Goal: Register for event/course

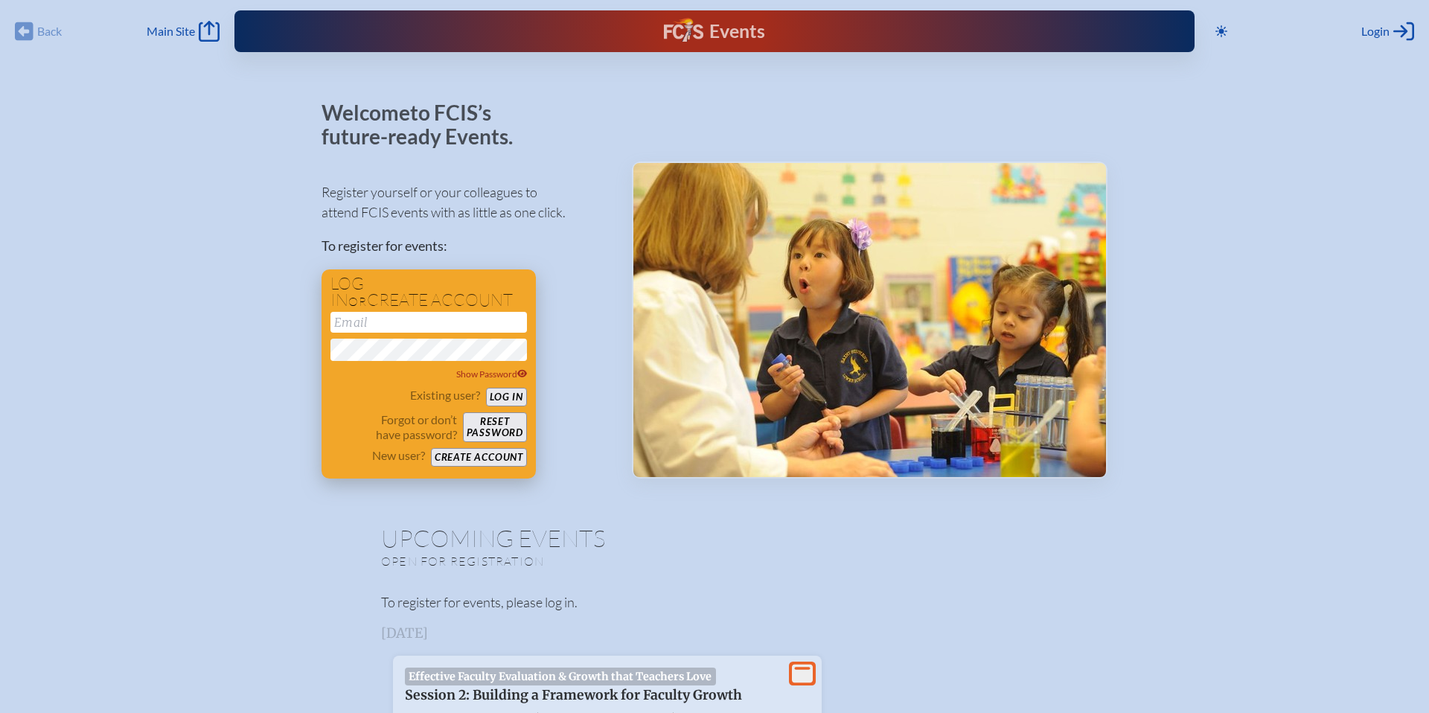
type input "[PERSON_NAME][EMAIL_ADDRESS][PERSON_NAME][DOMAIN_NAME]"
click at [505, 402] on button "Log in" at bounding box center [506, 397] width 41 height 19
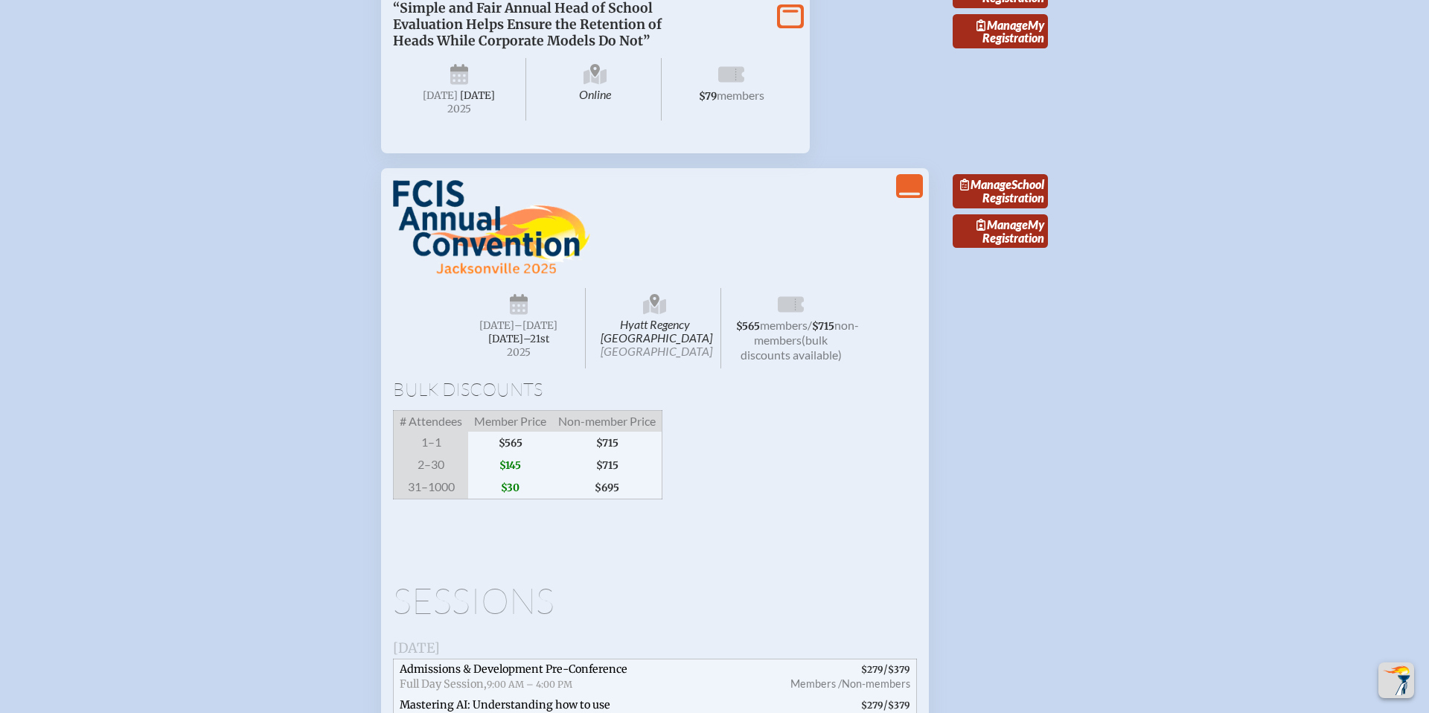
scroll to position [1951, 0]
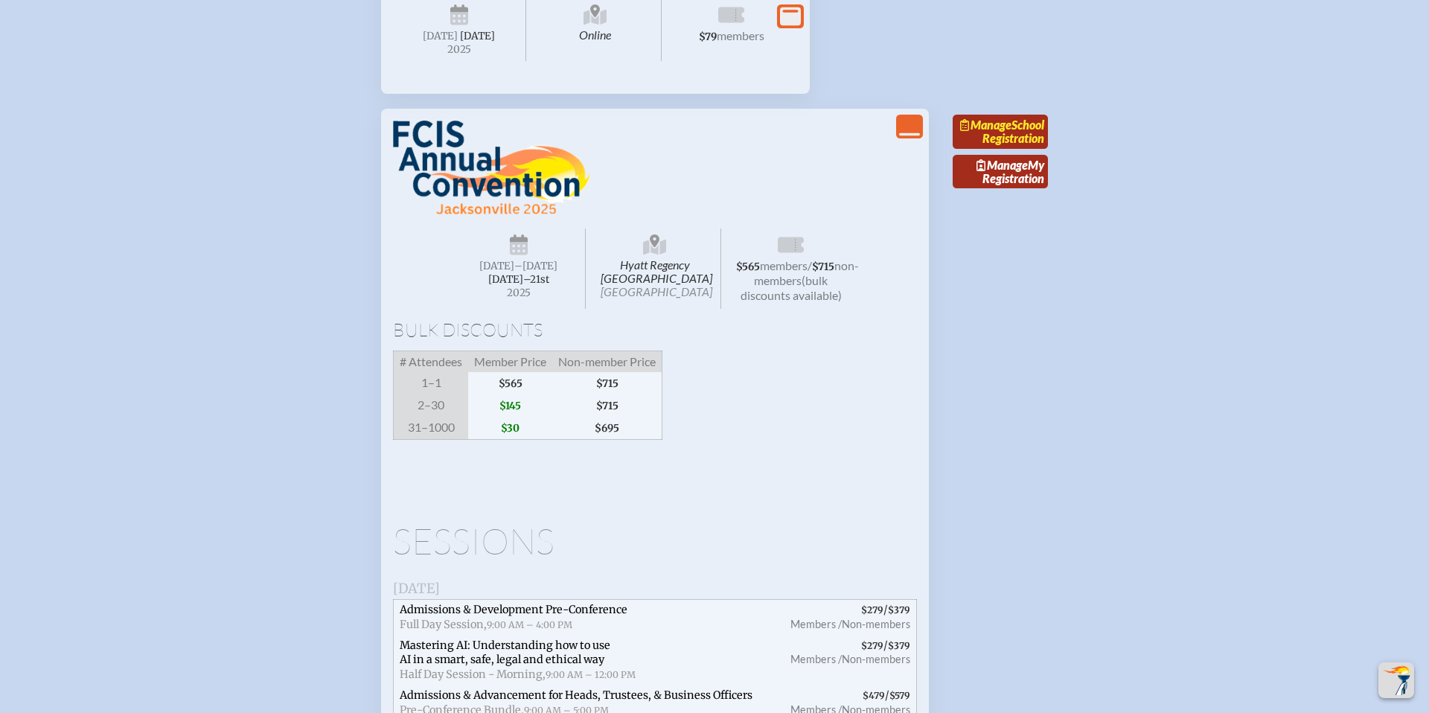
click at [1010, 132] on span "Manage" at bounding box center [985, 125] width 51 height 14
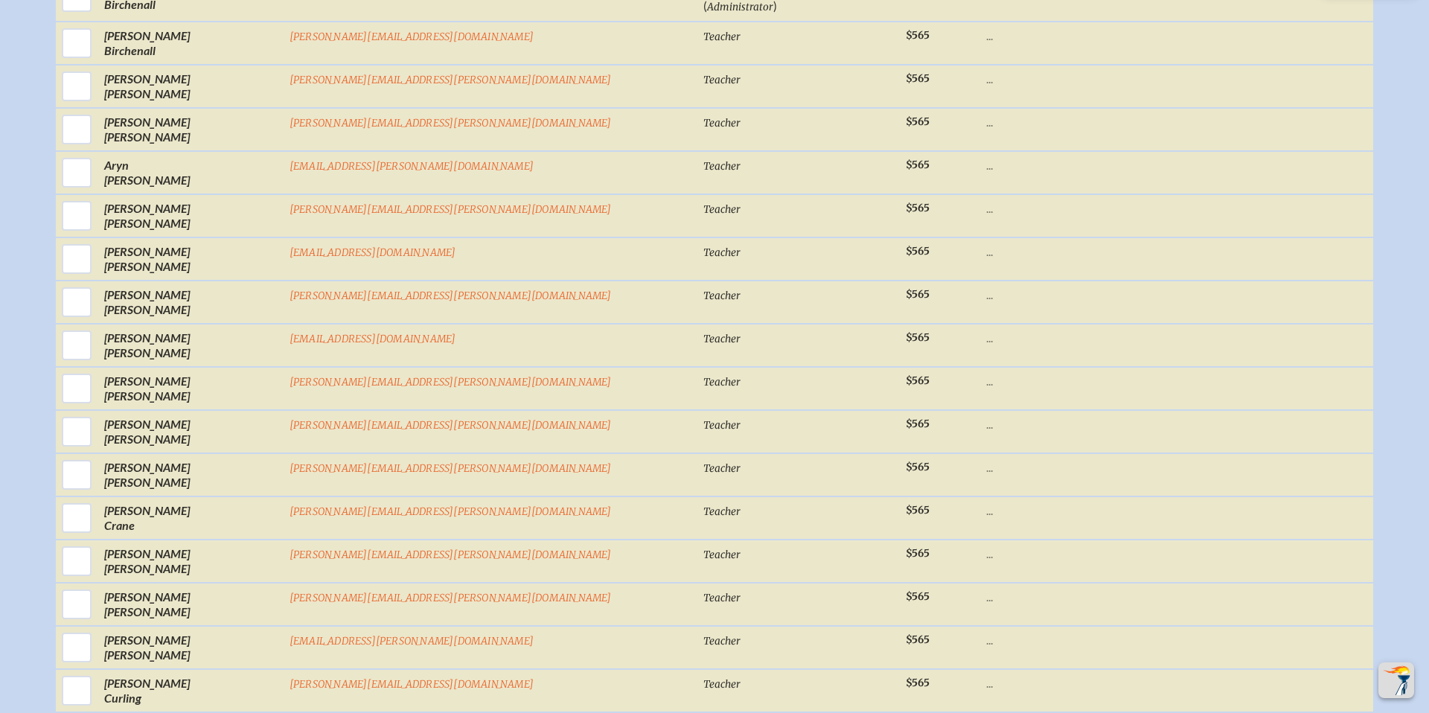
scroll to position [1030, 0]
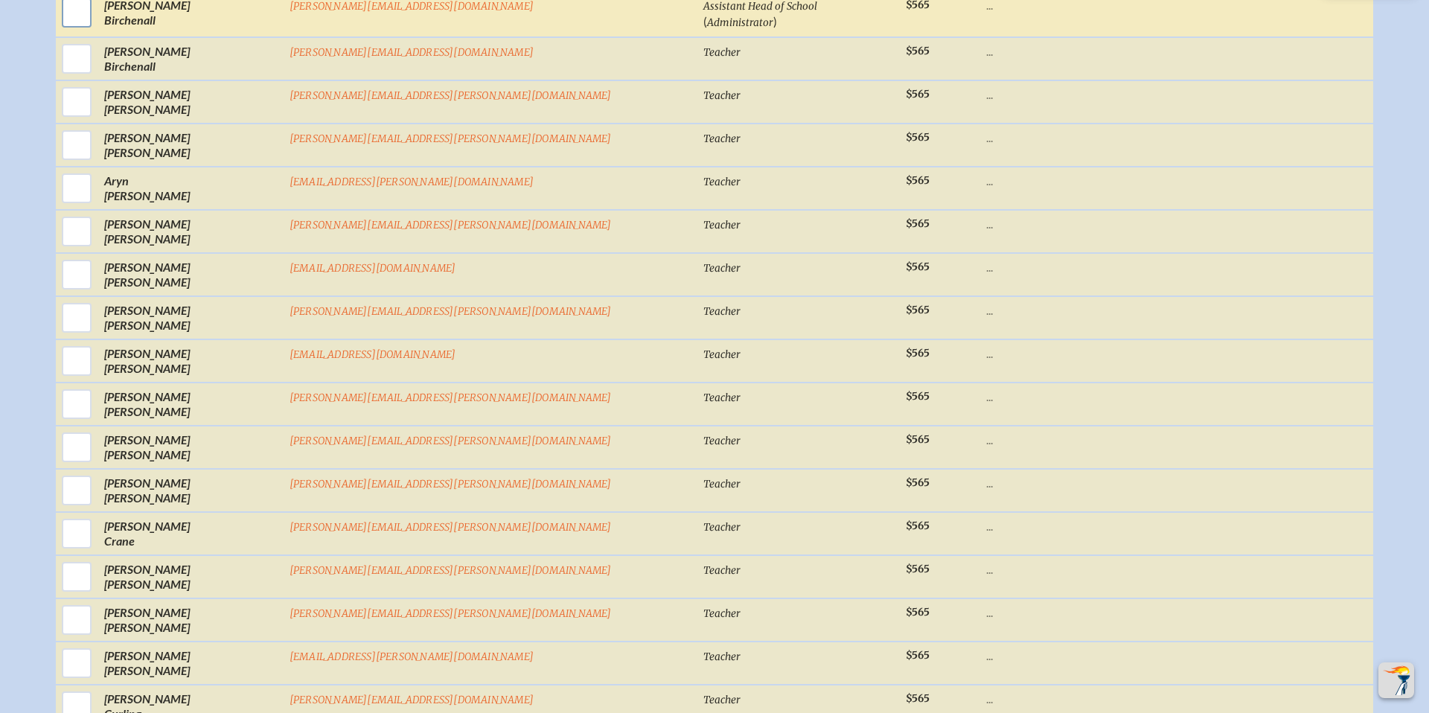
click at [95, 30] on input "checkbox" at bounding box center [76, 12] width 37 height 37
checkbox input "true"
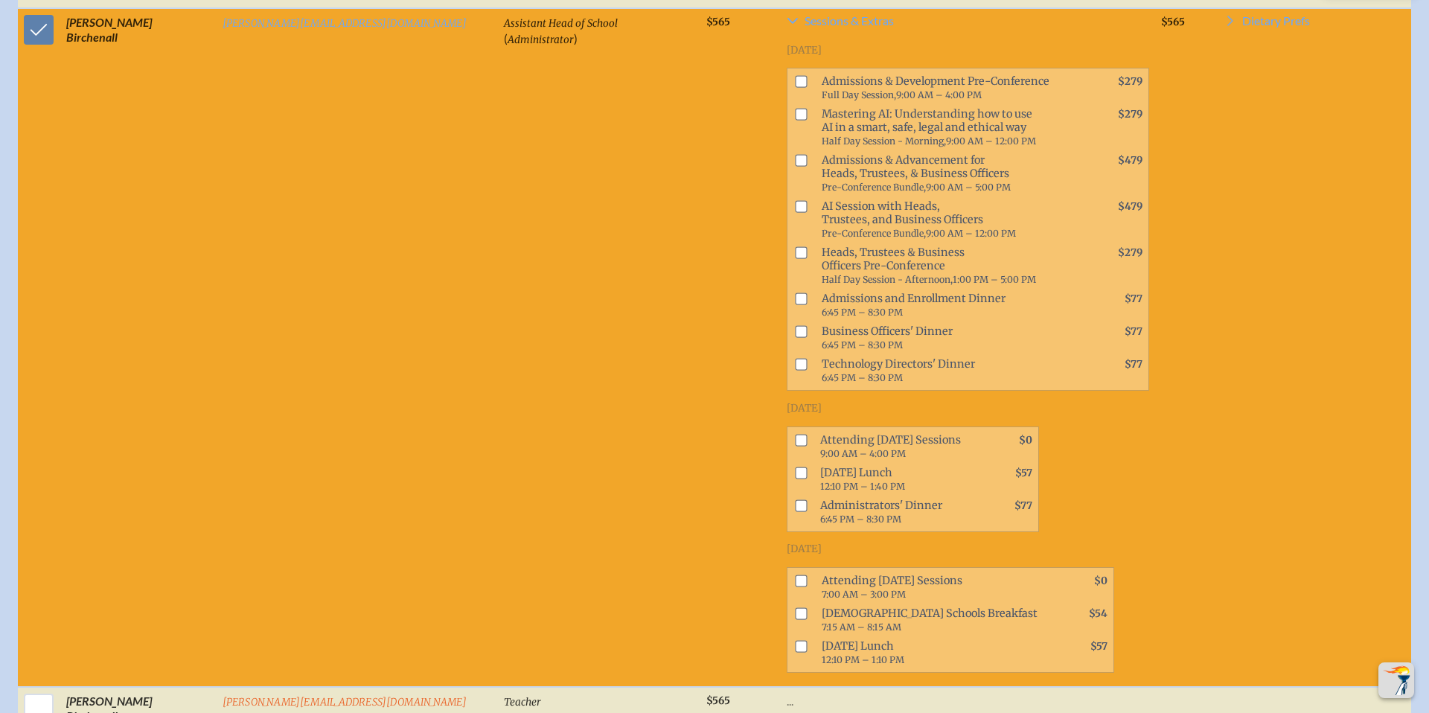
scroll to position [1051, 0]
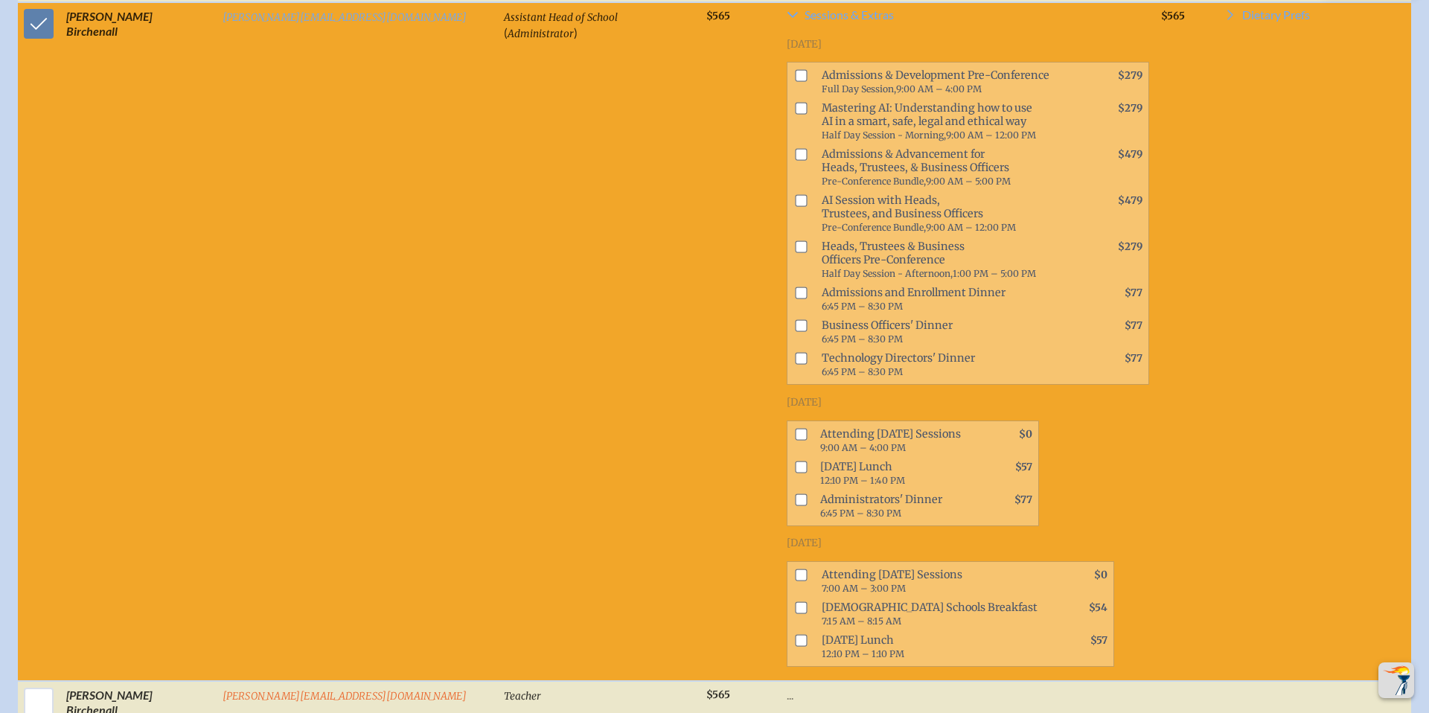
click at [795, 428] on input "checkbox" at bounding box center [801, 434] width 12 height 12
checkbox input "true"
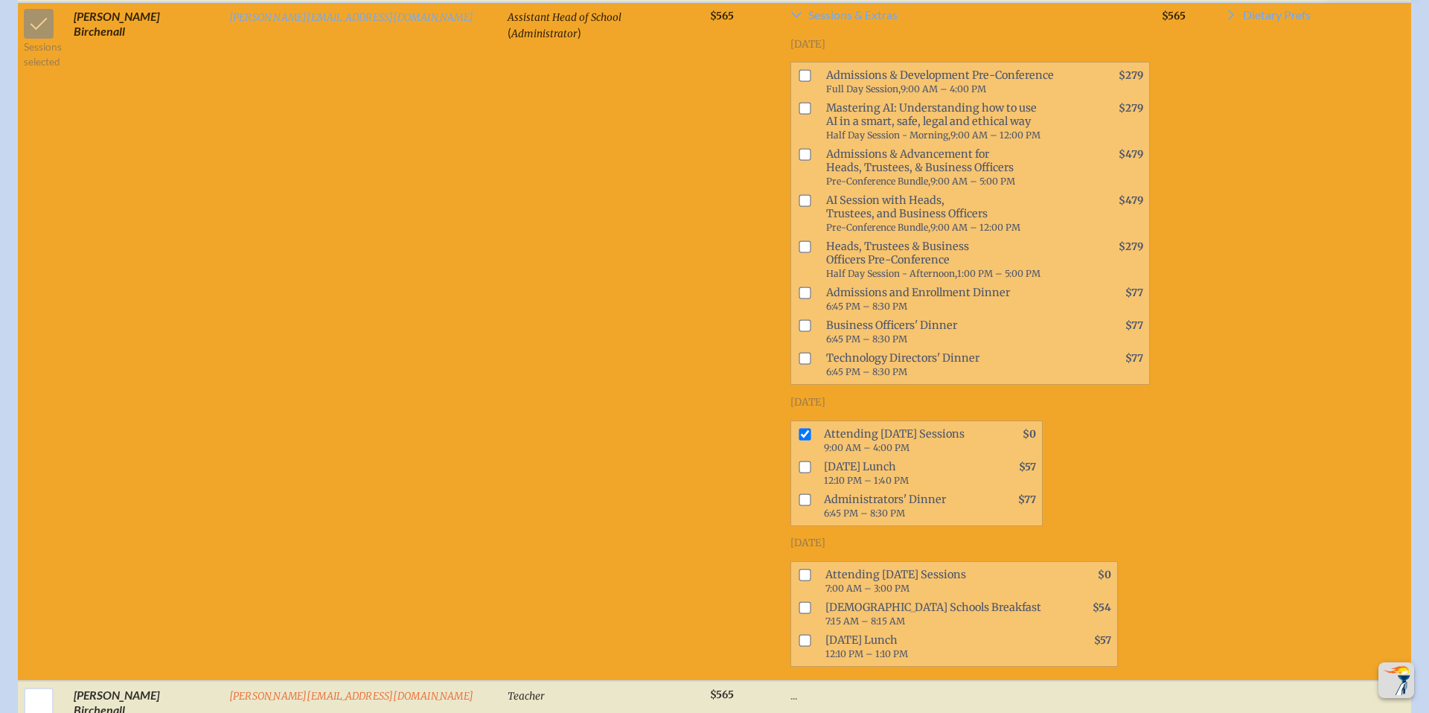
click at [800, 461] on input "checkbox" at bounding box center [806, 467] width 12 height 12
checkbox input "true"
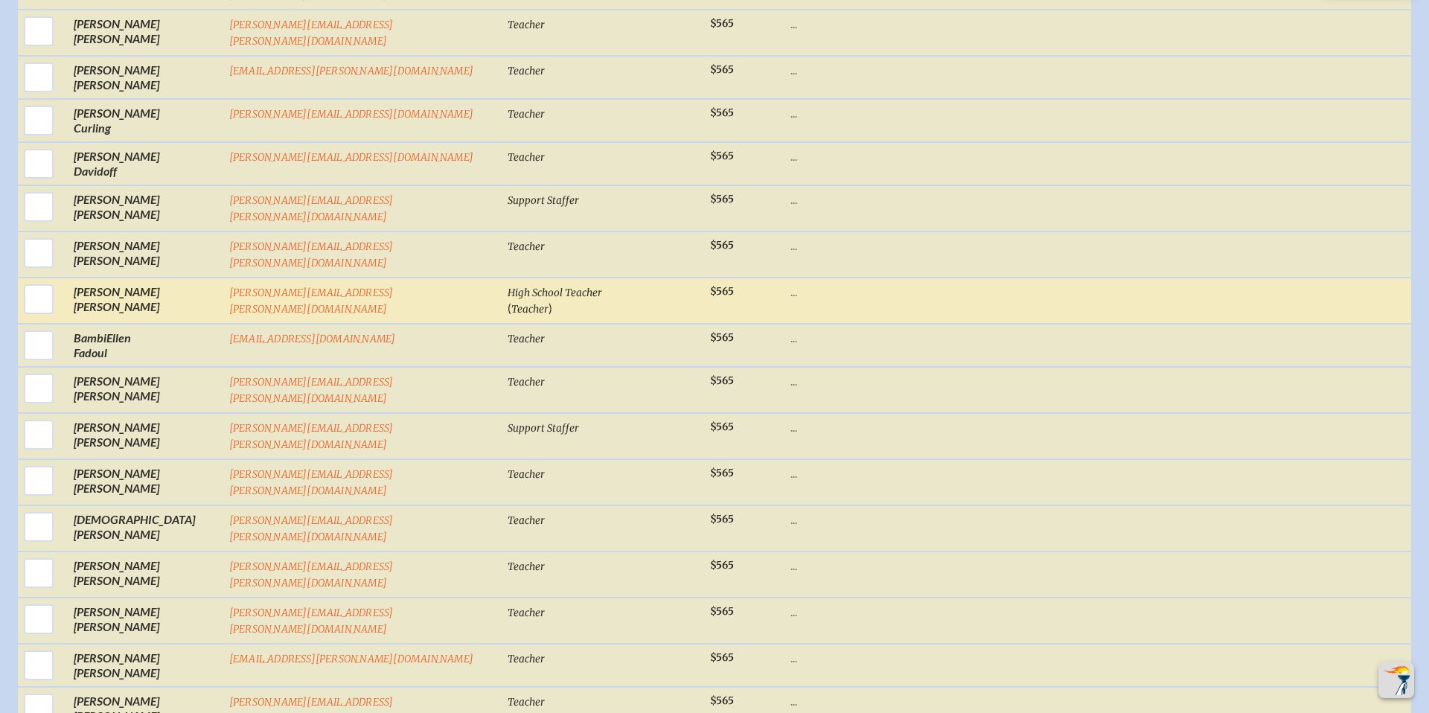
scroll to position [2313, 0]
click at [44, 278] on input "checkbox" at bounding box center [38, 296] width 37 height 37
checkbox input "true"
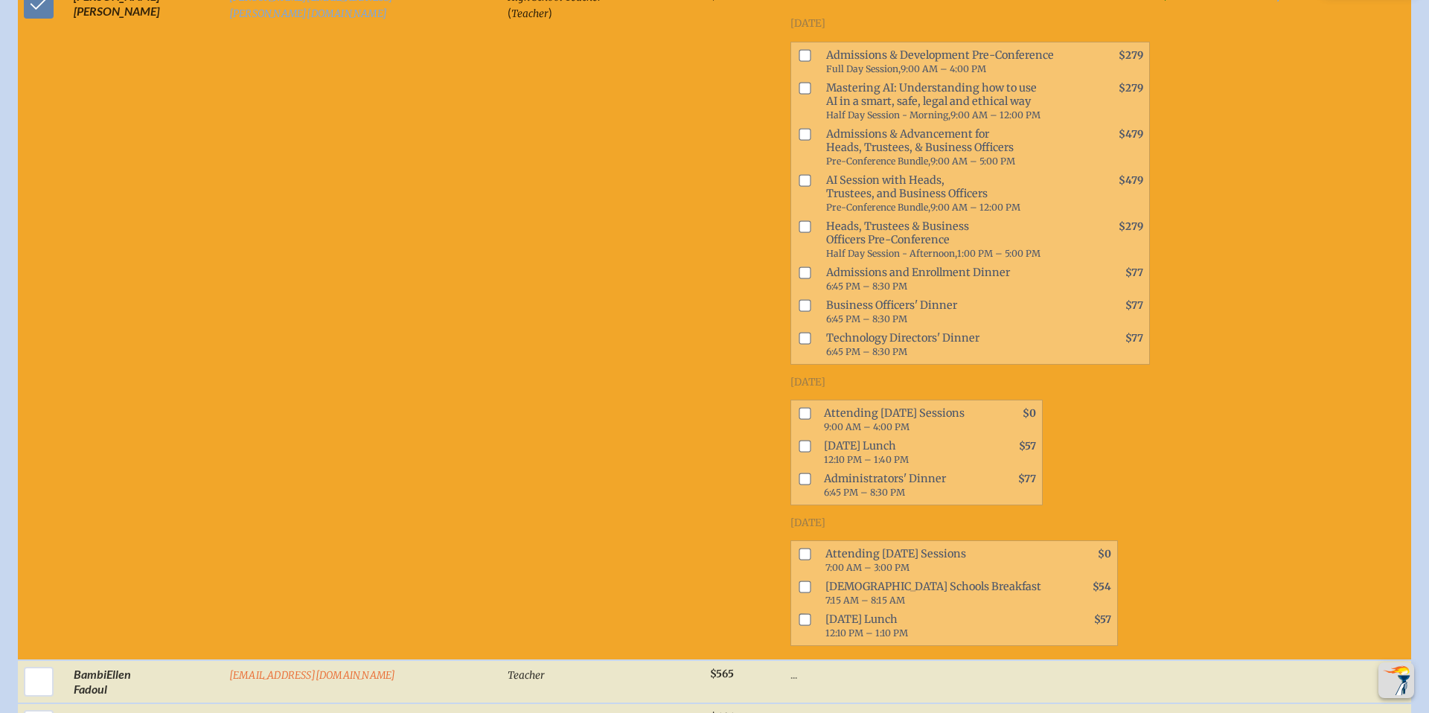
scroll to position [2670, 0]
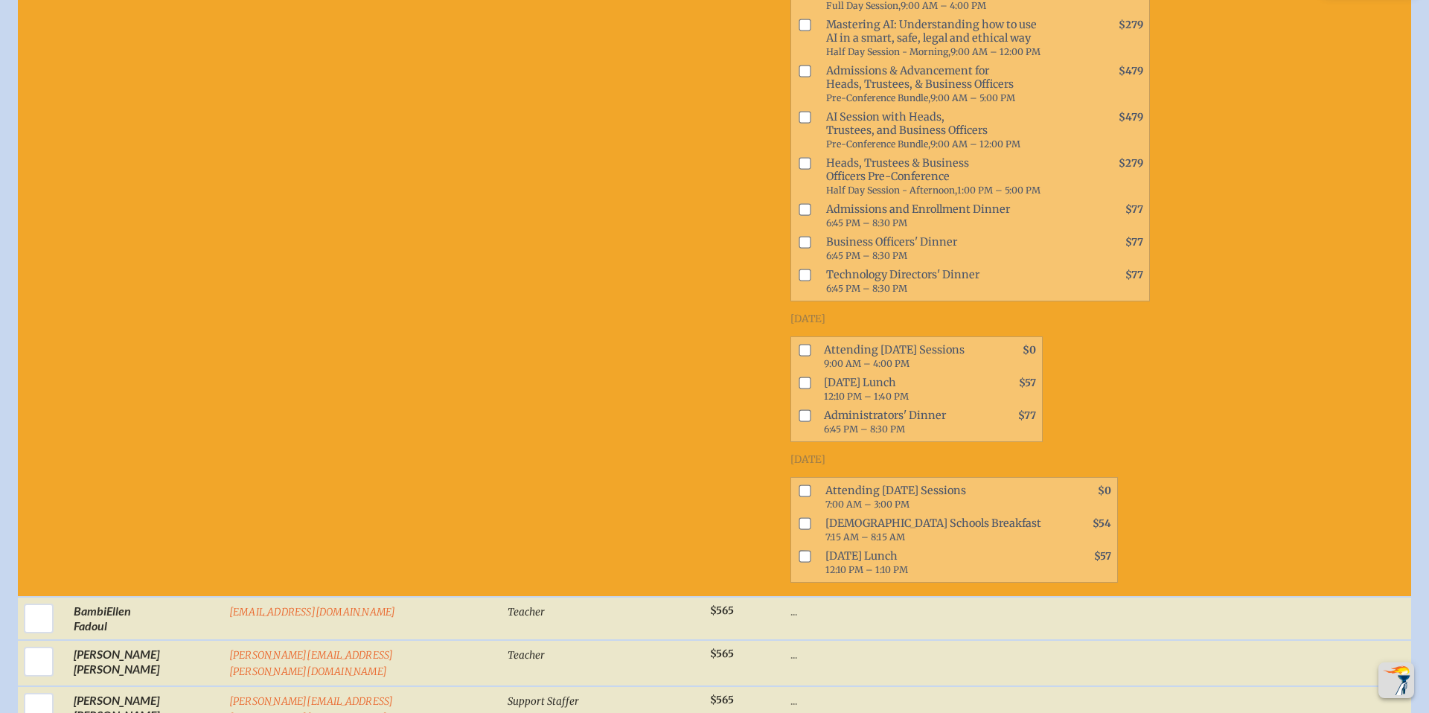
click at [800, 485] on input "checkbox" at bounding box center [806, 491] width 12 height 12
checkbox input "true"
click at [800, 551] on input "checkbox" at bounding box center [806, 557] width 12 height 12
checkbox input "true"
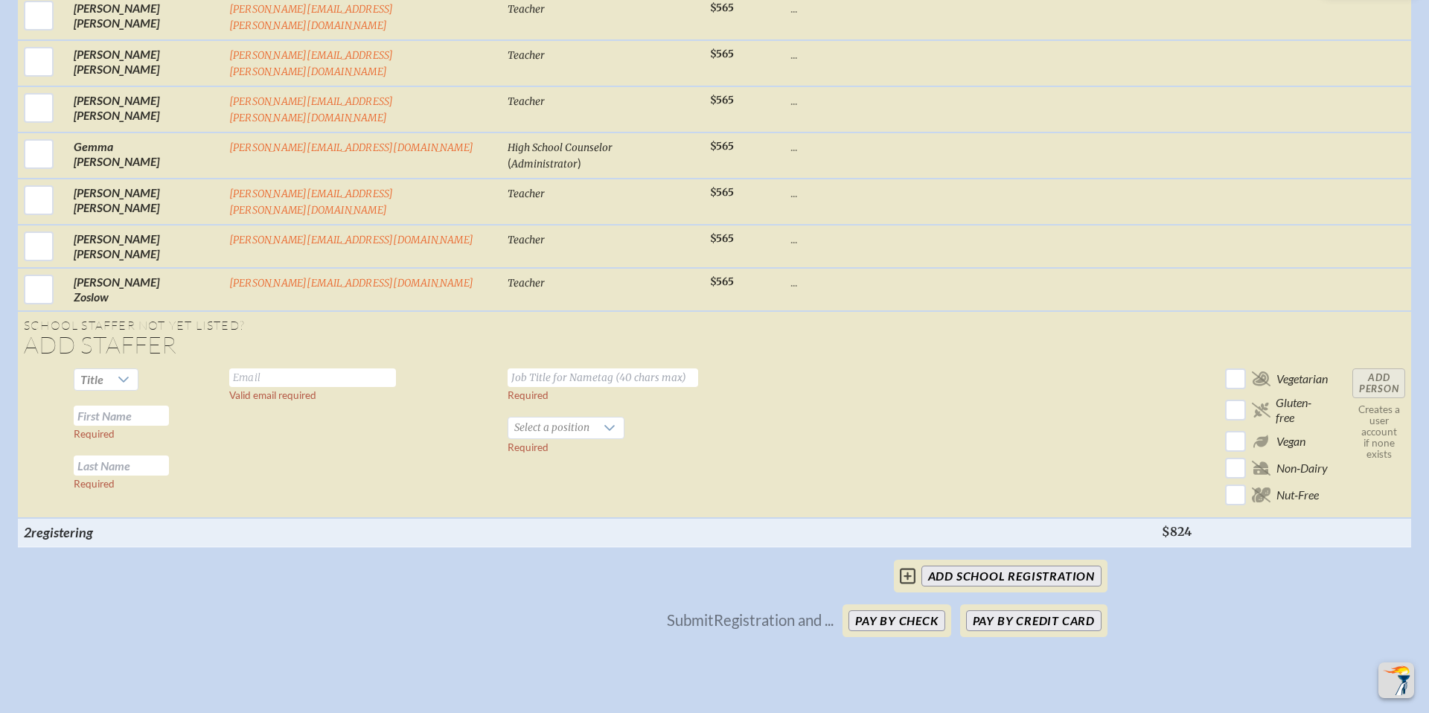
scroll to position [7020, 0]
click at [1048, 568] on input "add School Registration" at bounding box center [1012, 578] width 180 height 21
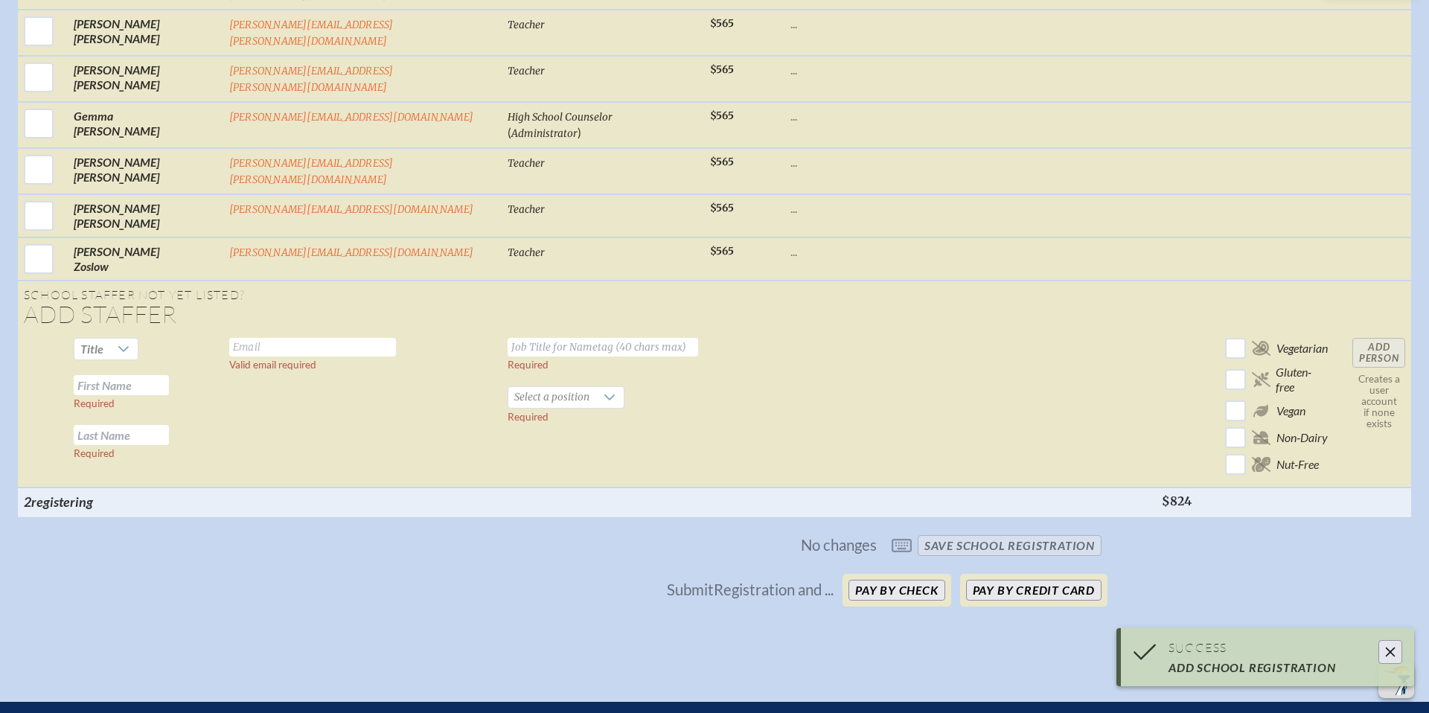
scroll to position [7072, 0]
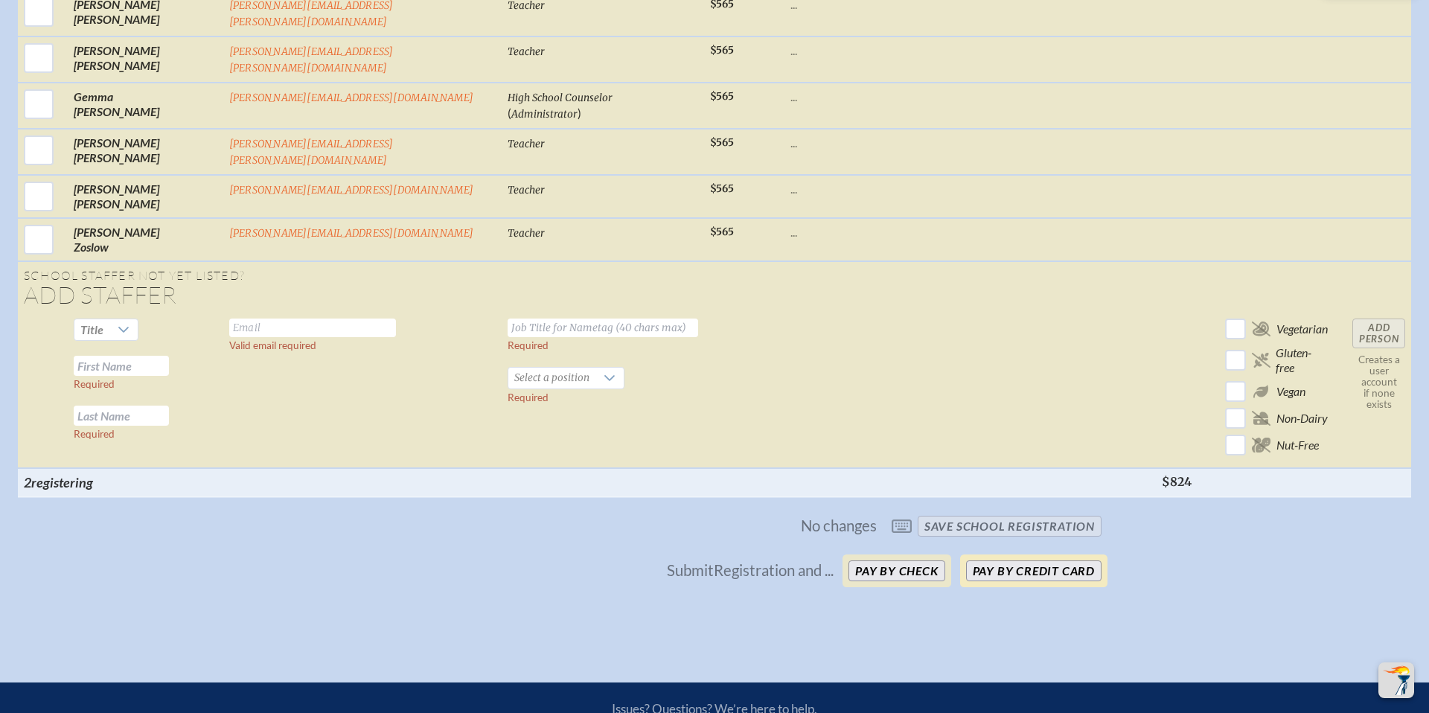
click at [995, 555] on p "Pay by Credit Card" at bounding box center [1033, 571] width 147 height 33
click at [997, 561] on button "Pay by Credit Card" at bounding box center [1033, 571] width 135 height 21
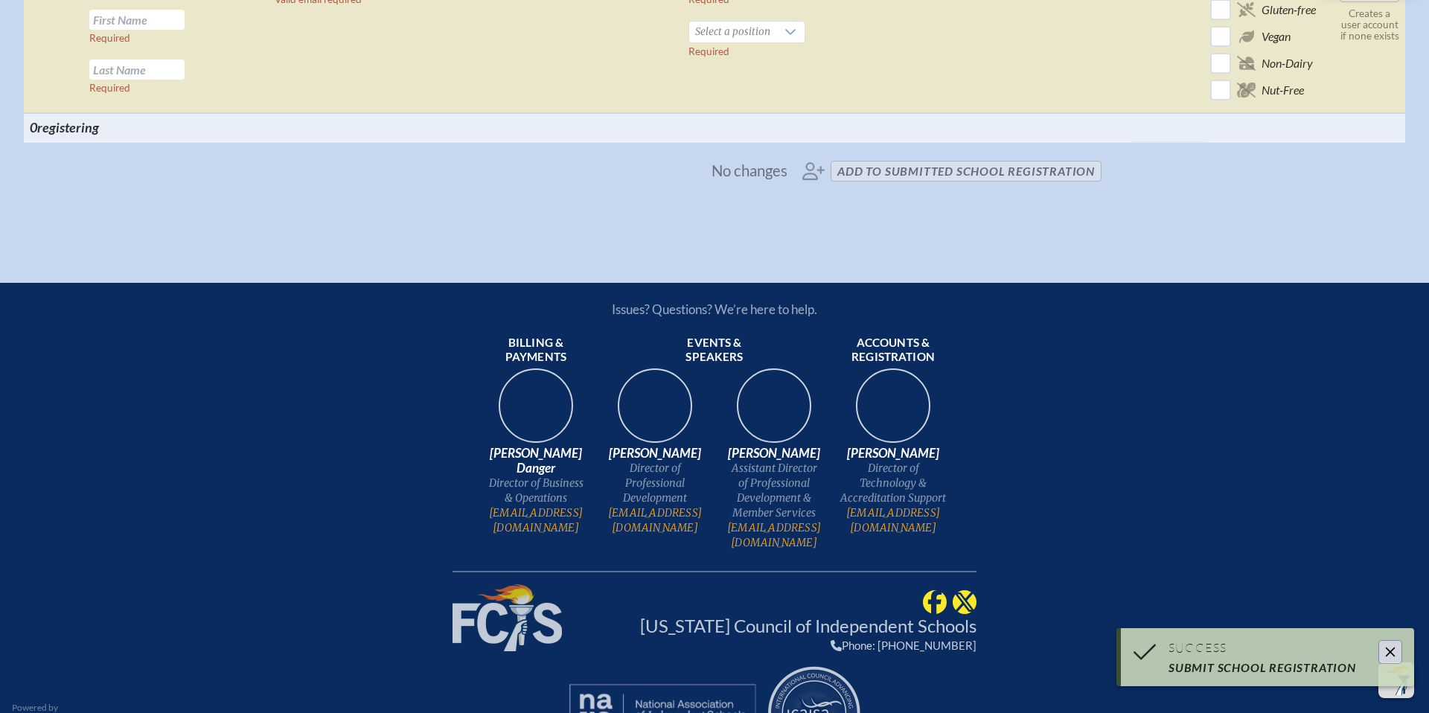
scroll to position [6016, 0]
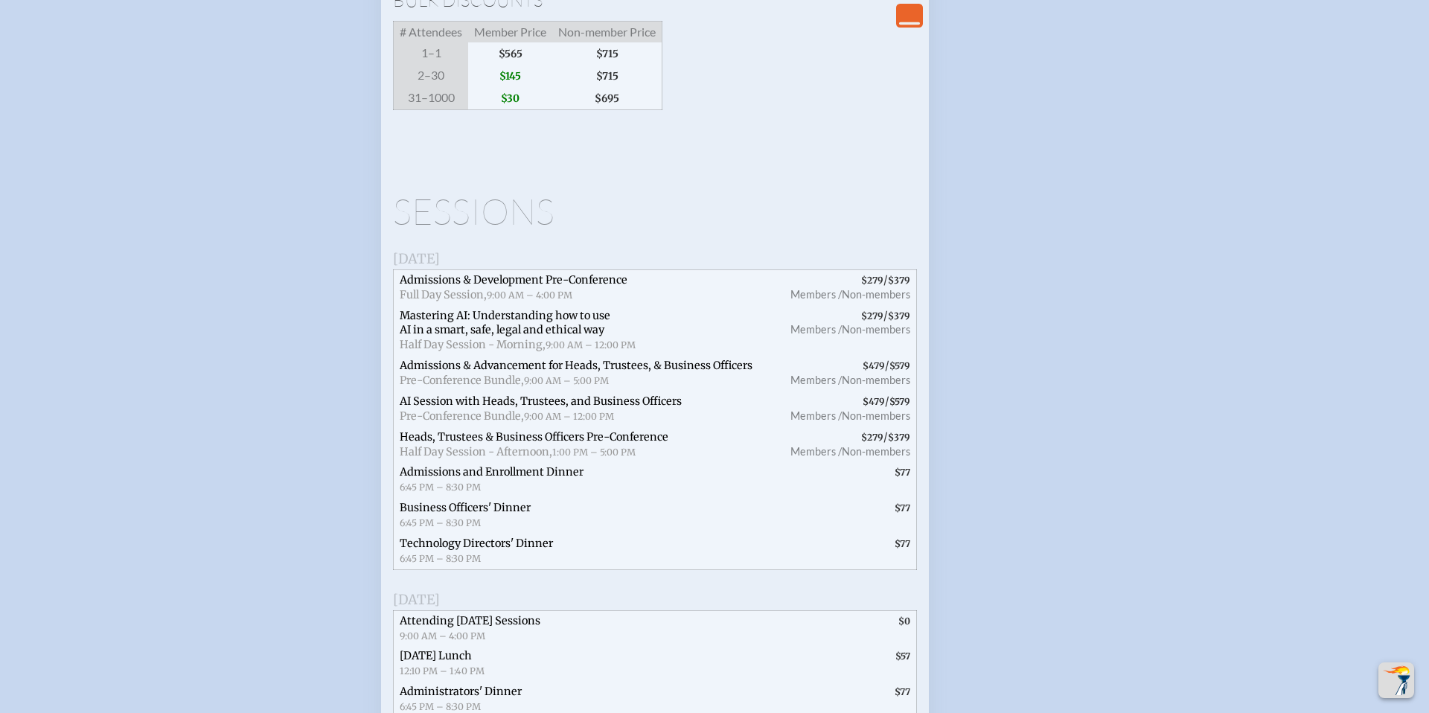
scroll to position [1975, 0]
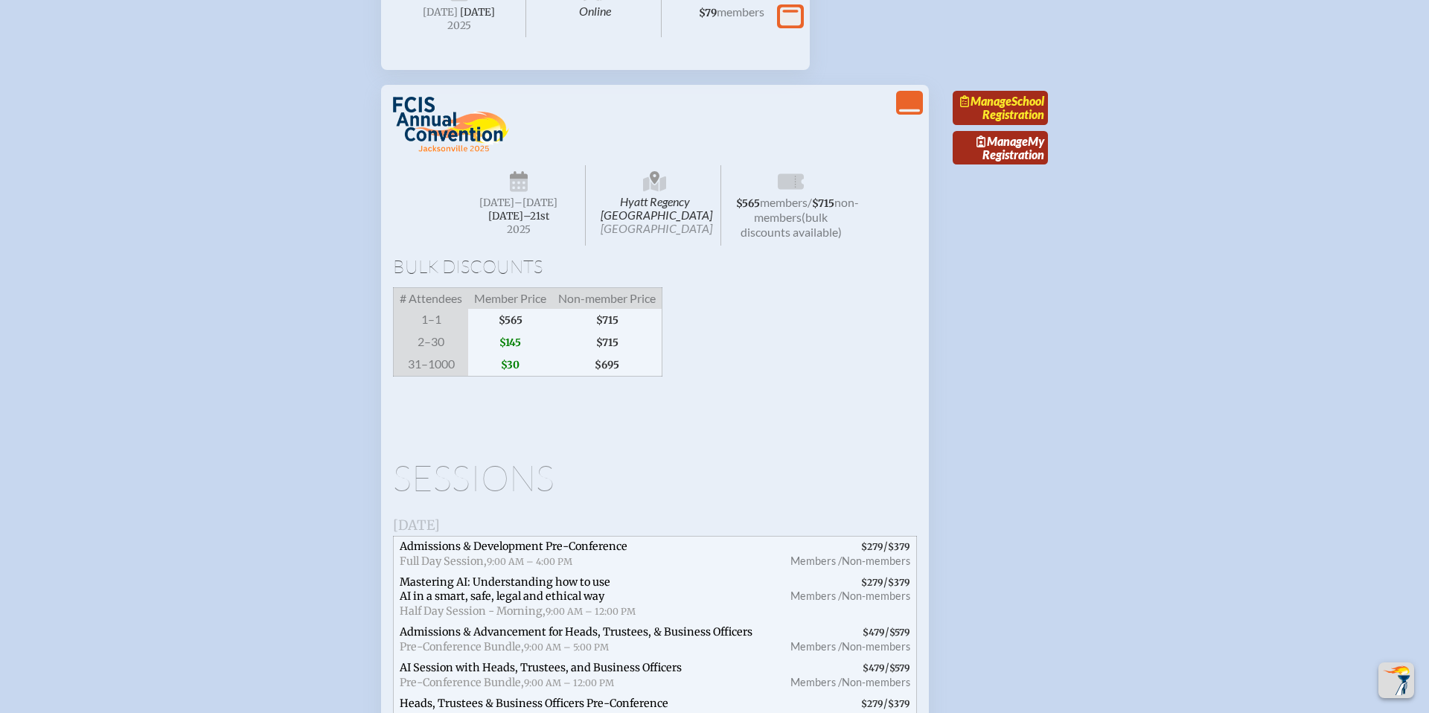
click at [1001, 108] on span "Manage" at bounding box center [985, 101] width 51 height 14
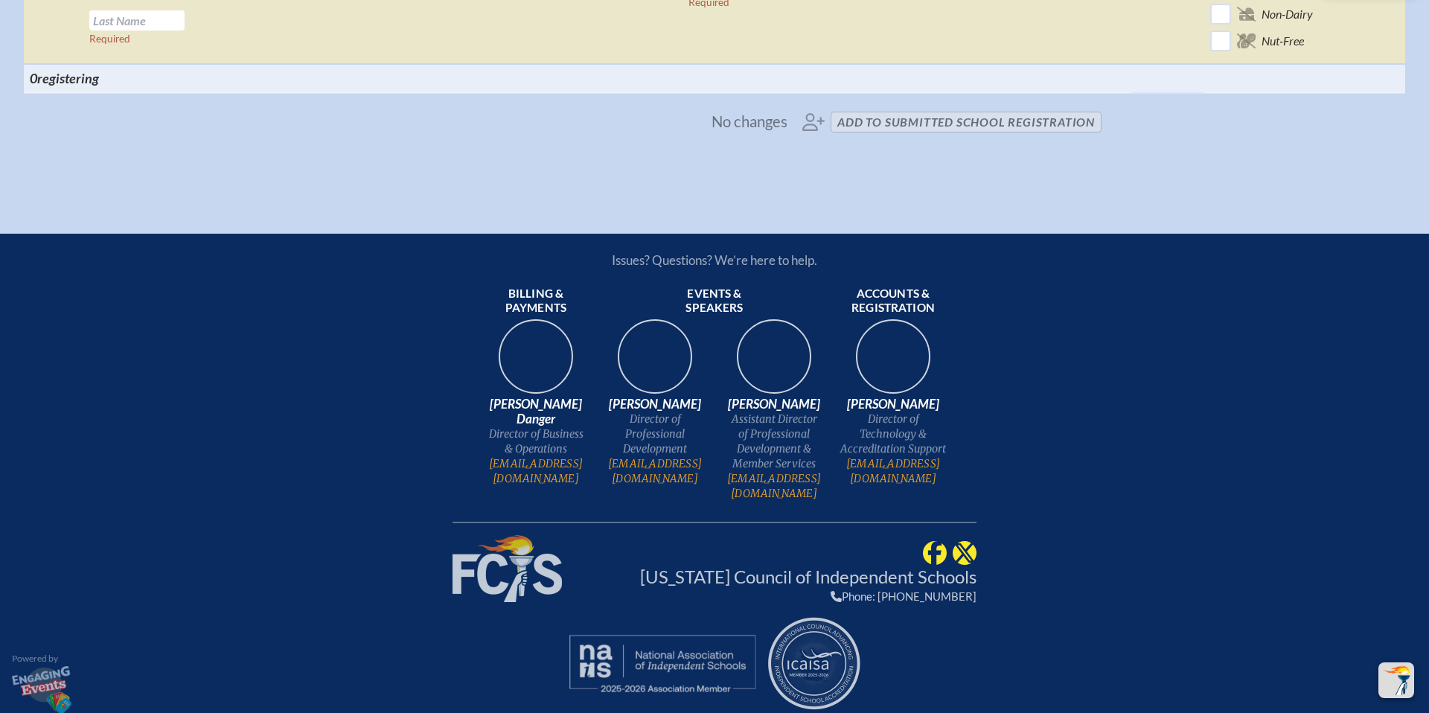
scroll to position [6010, 0]
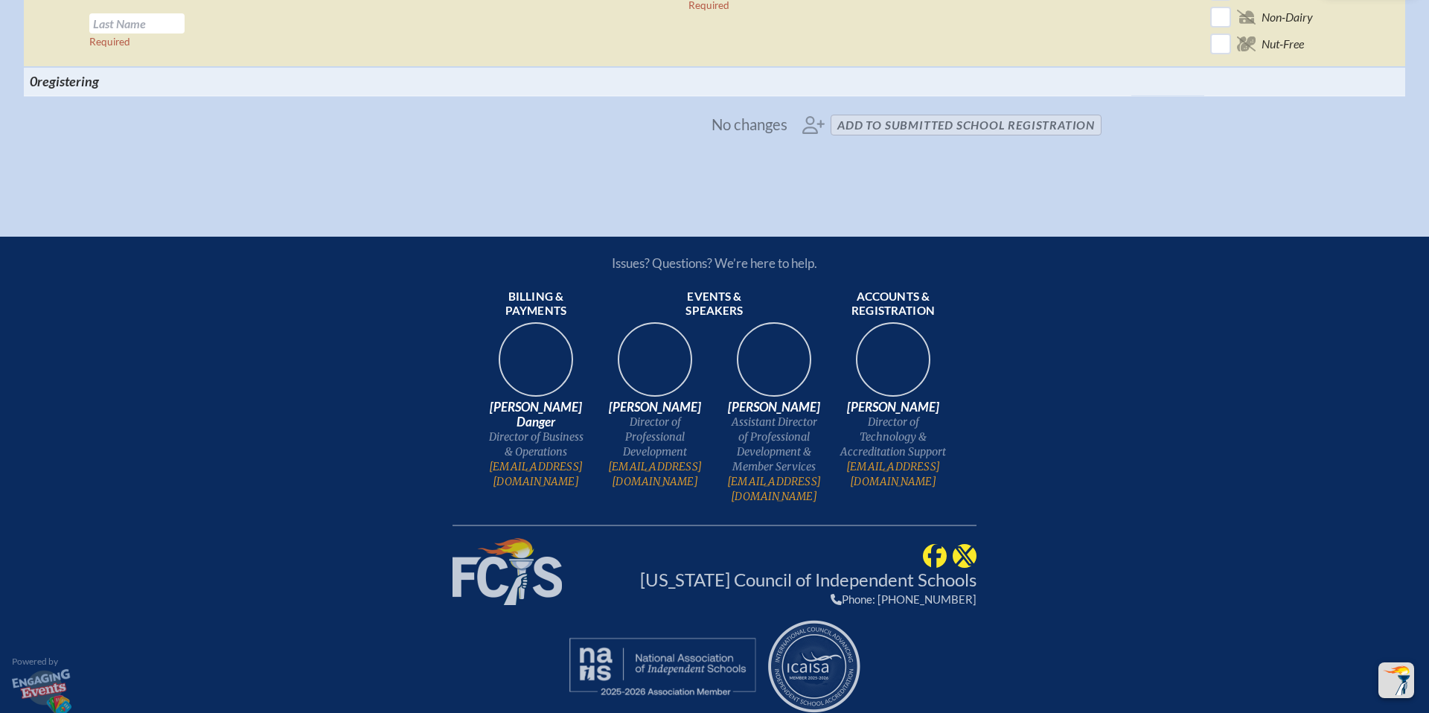
click at [757, 133] on span "No changes" at bounding box center [750, 124] width 76 height 16
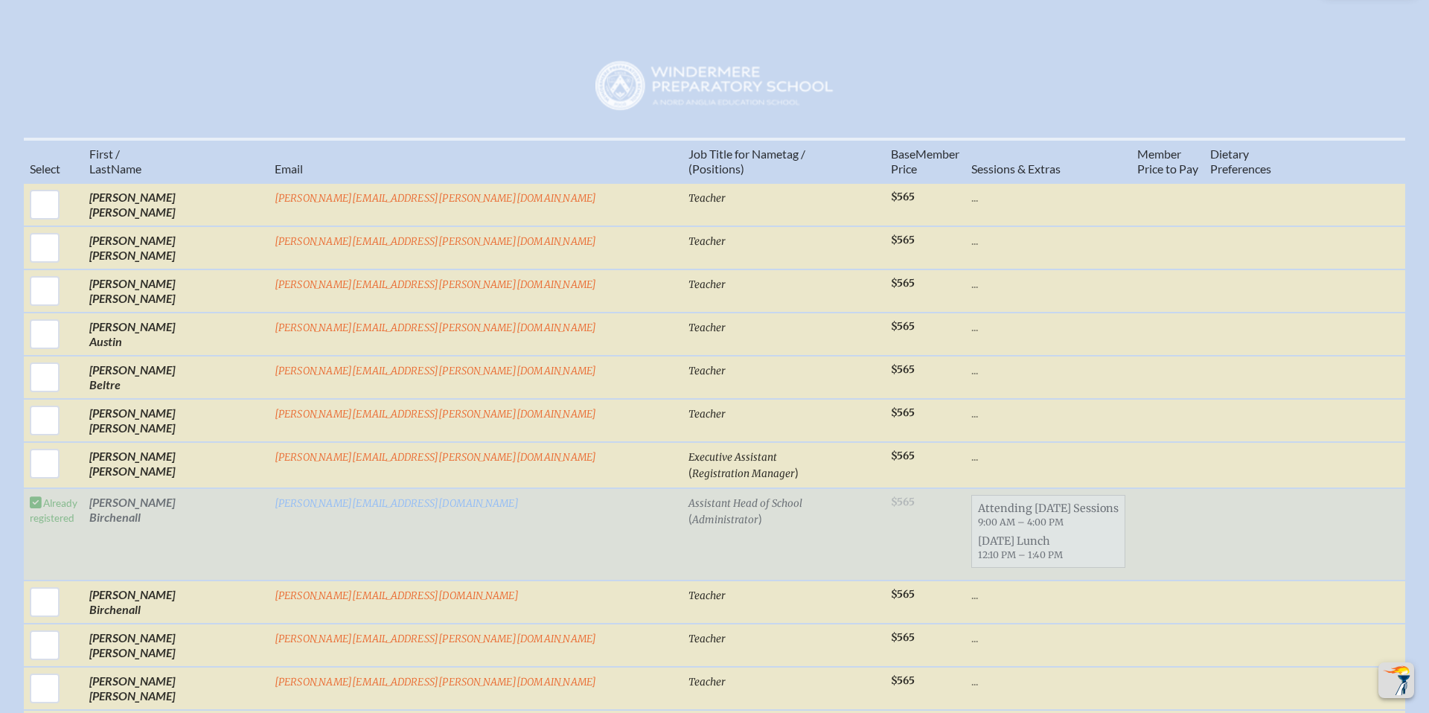
scroll to position [0, 0]
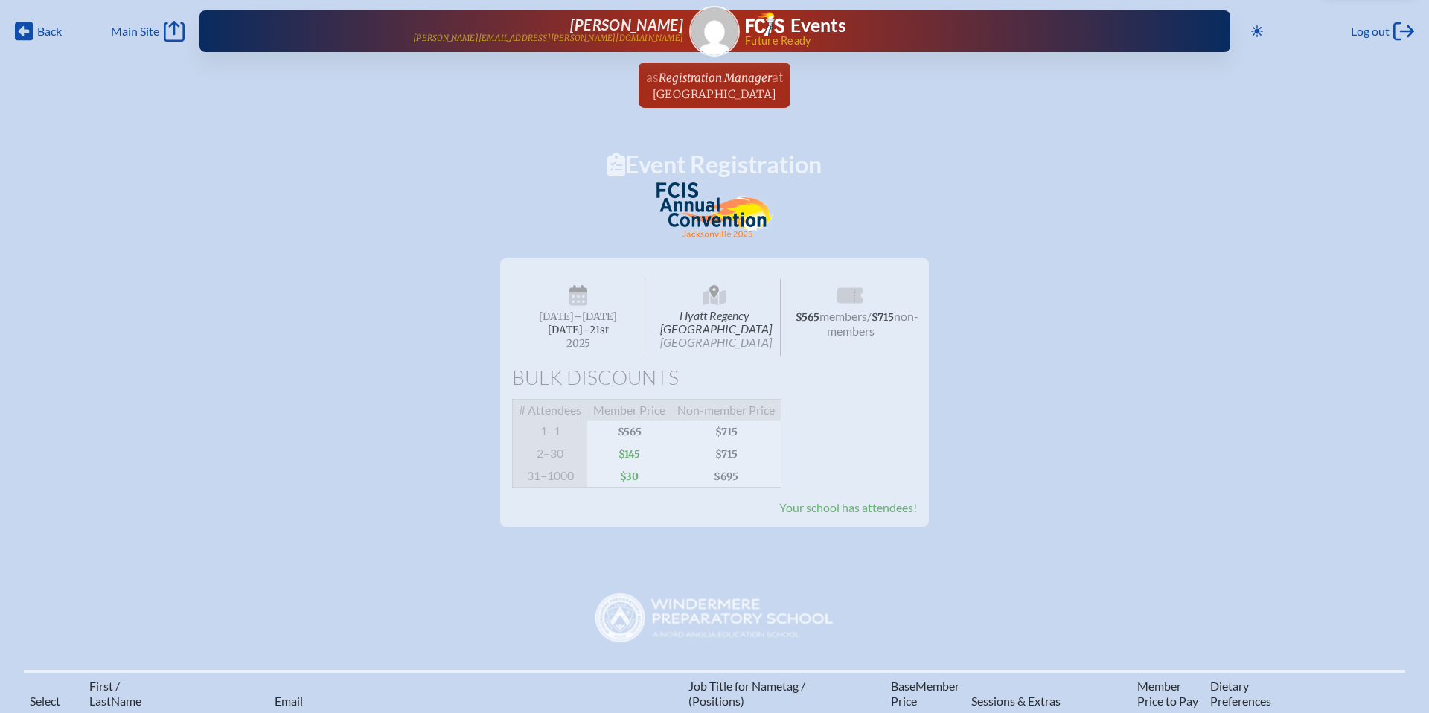
click at [689, 330] on span "Hyatt Regency Jacksonville Riverfront Jacksonville" at bounding box center [714, 317] width 133 height 77
click at [703, 82] on span "Registration Manager" at bounding box center [715, 78] width 113 height 14
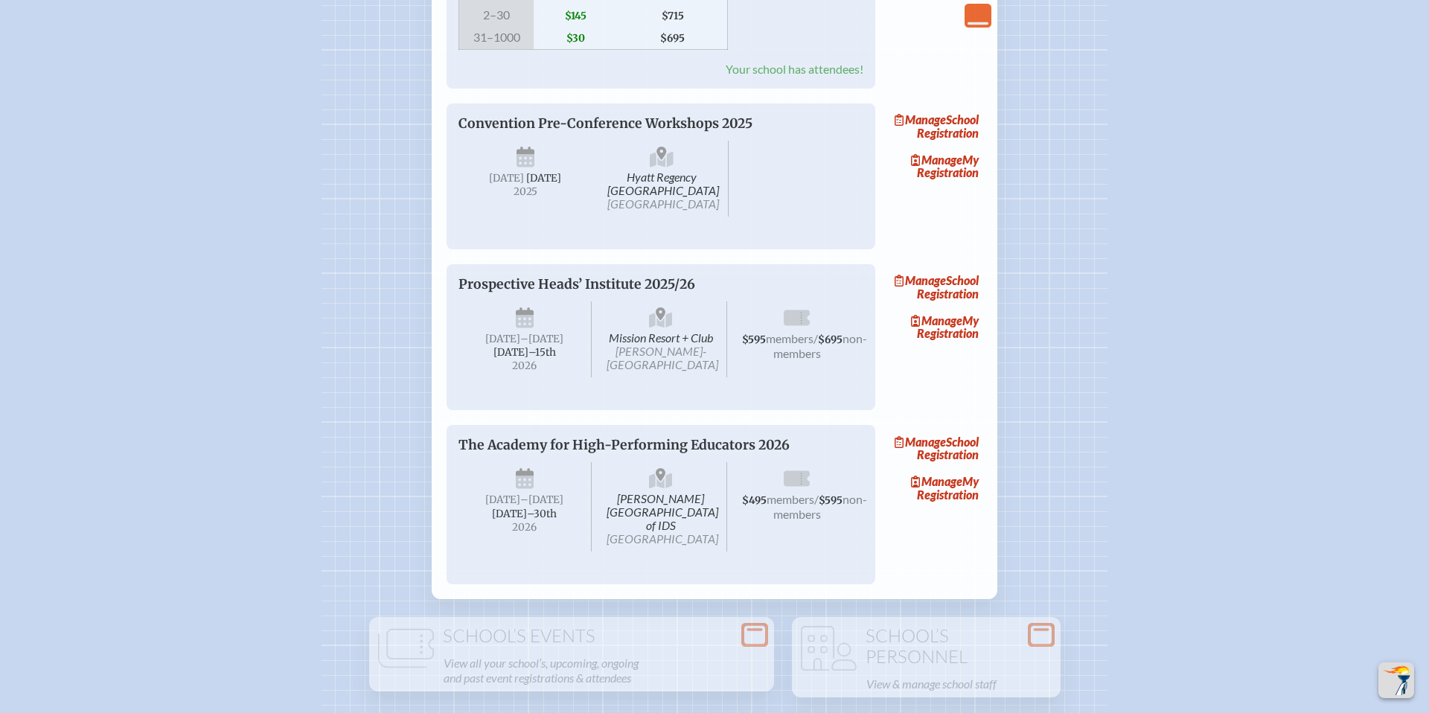
scroll to position [1501, 0]
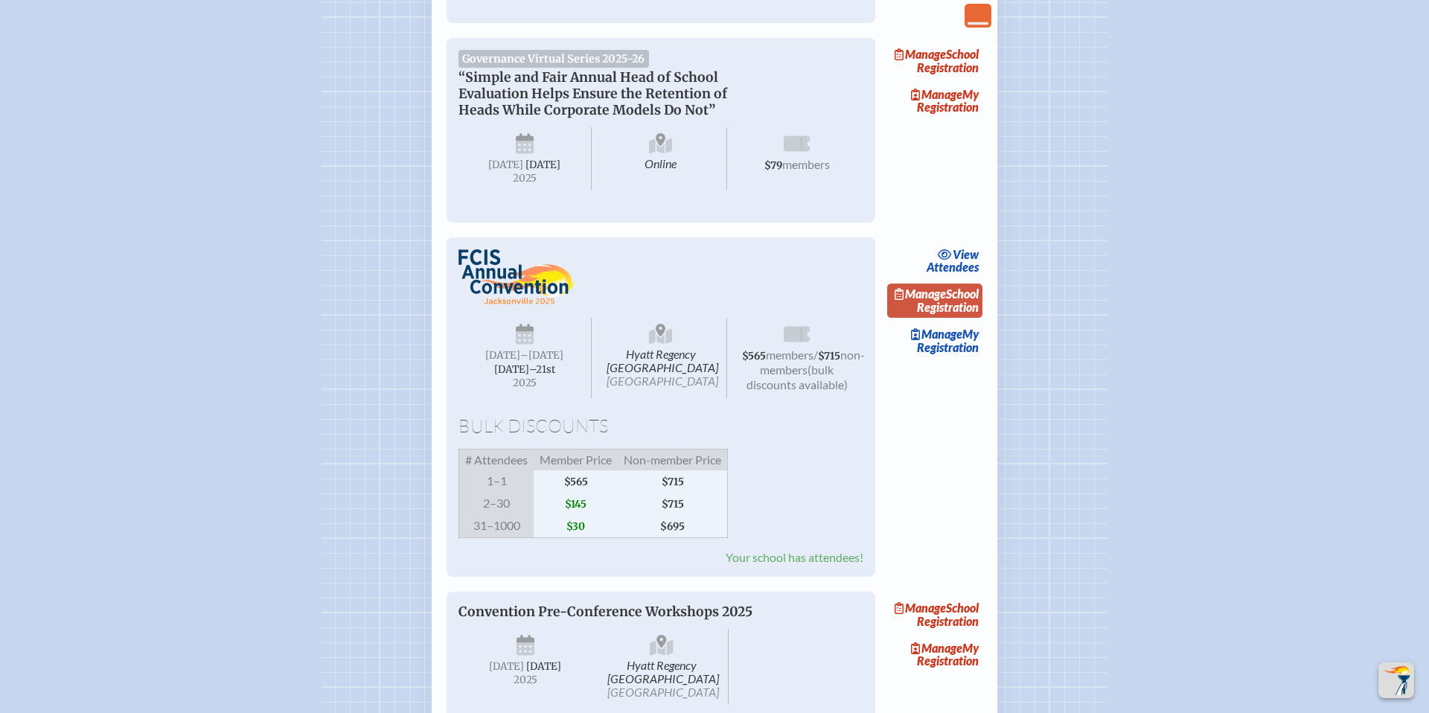
click at [946, 301] on span "Manage" at bounding box center [920, 294] width 51 height 14
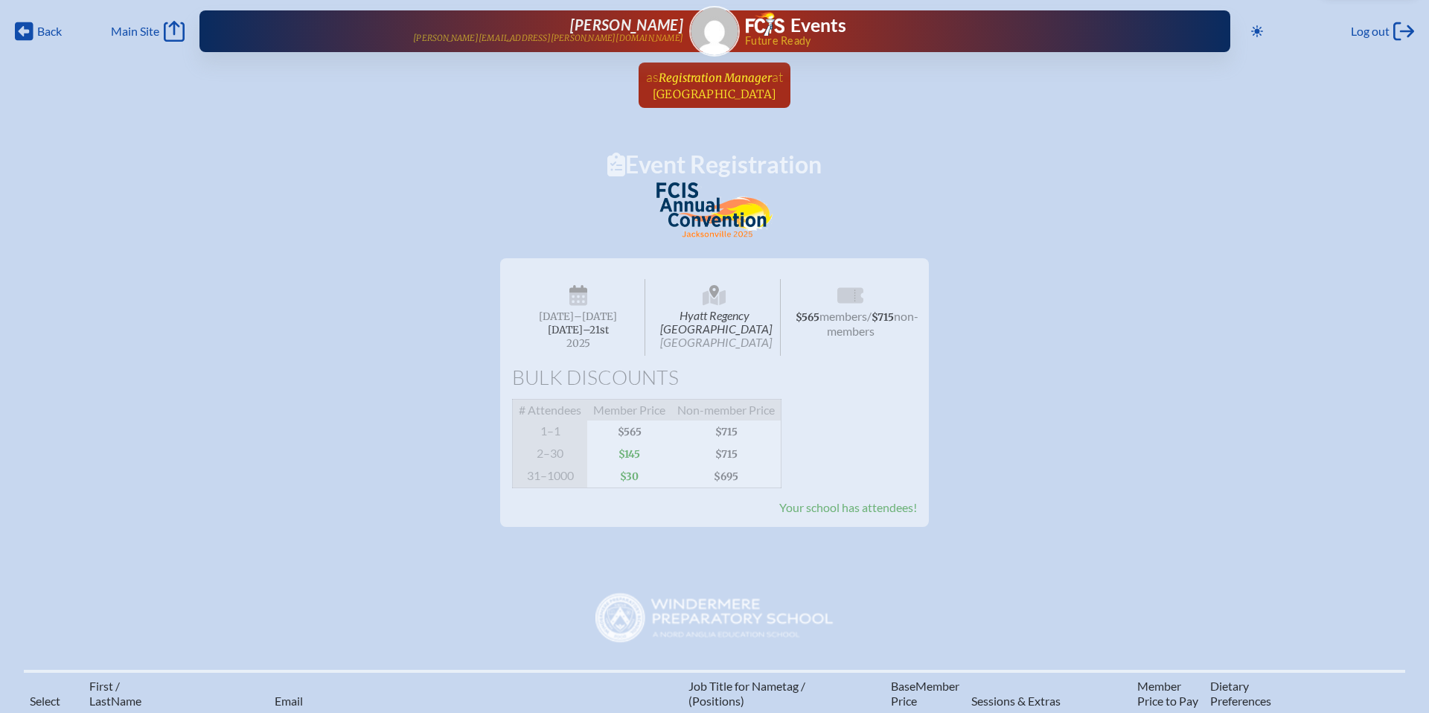
click at [699, 74] on span "Registration Manager" at bounding box center [715, 78] width 113 height 14
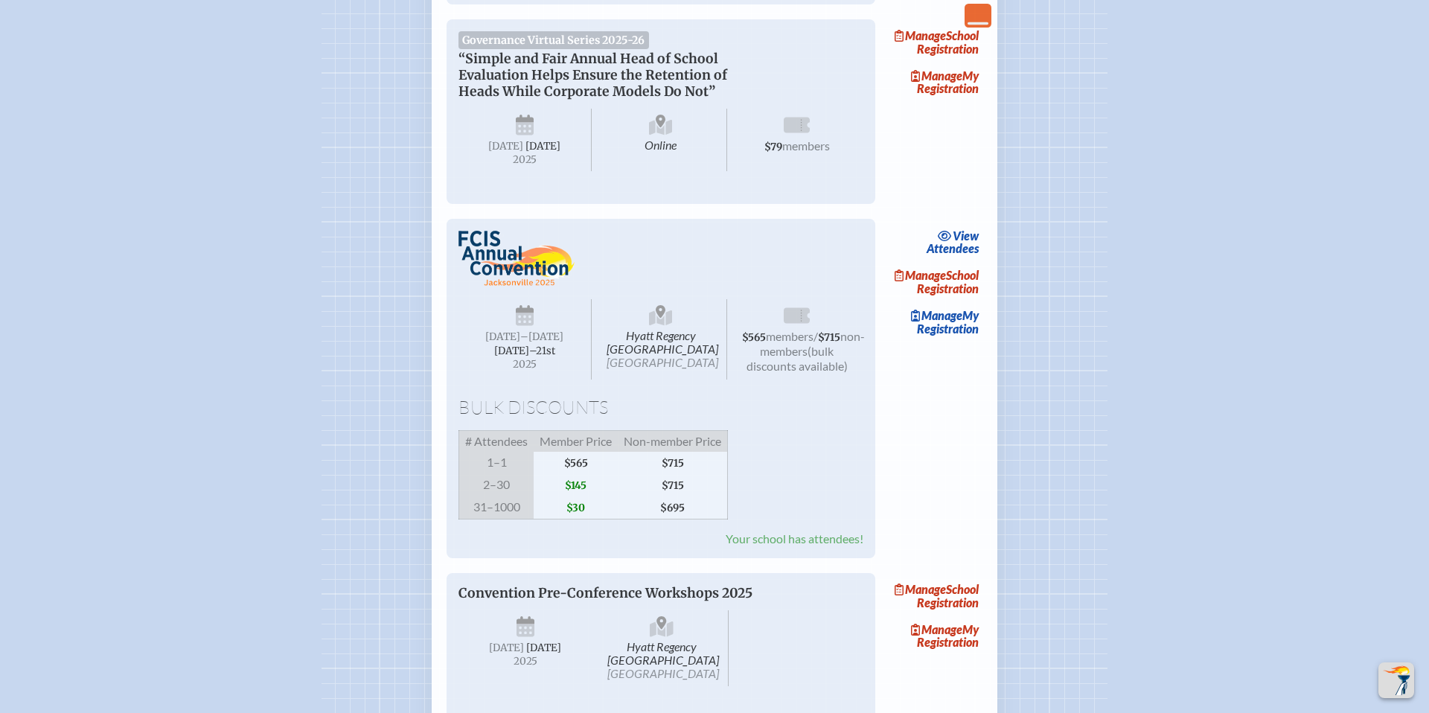
scroll to position [1522, 0]
click at [661, 377] on span "Hyatt Regency Jacksonville Riverfront Jacksonville" at bounding box center [661, 337] width 133 height 80
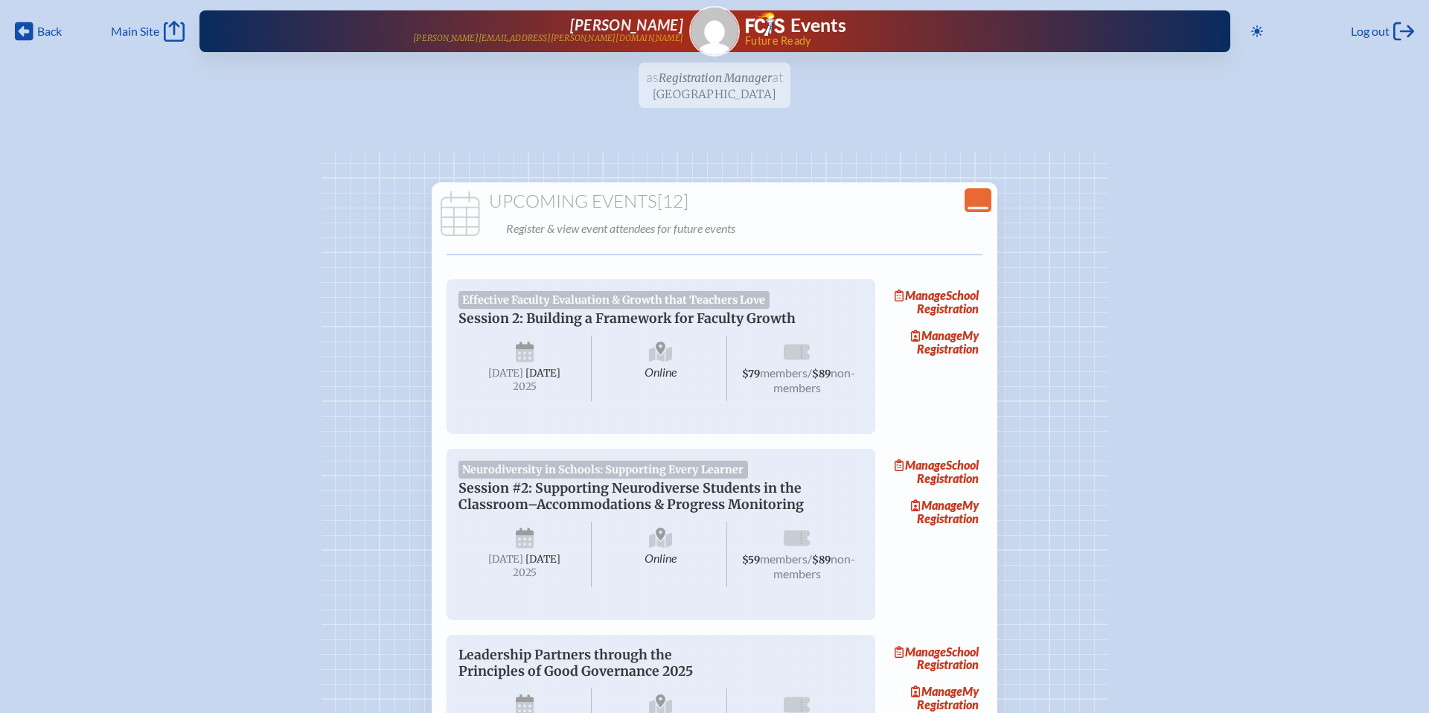
scroll to position [3, 0]
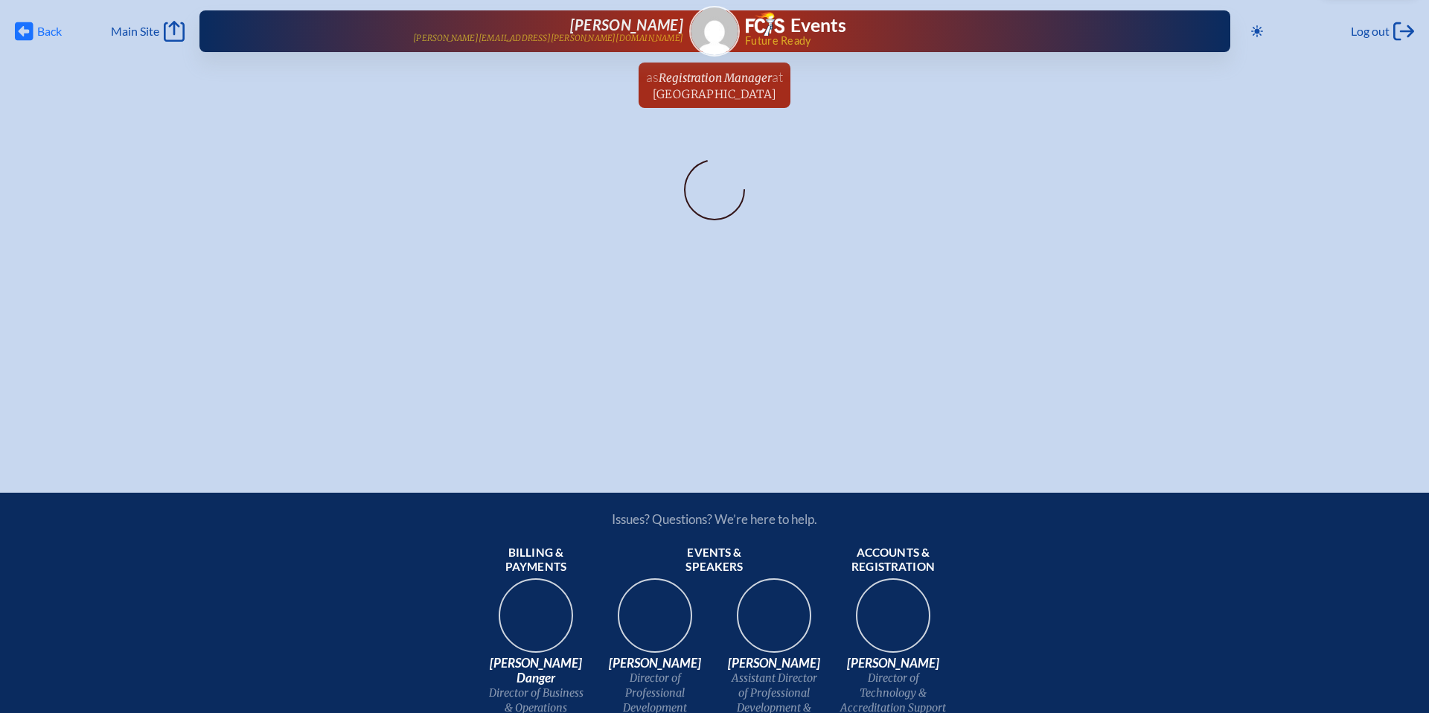
click at [56, 32] on span "Back" at bounding box center [49, 31] width 25 height 15
